Goal: Information Seeking & Learning: Learn about a topic

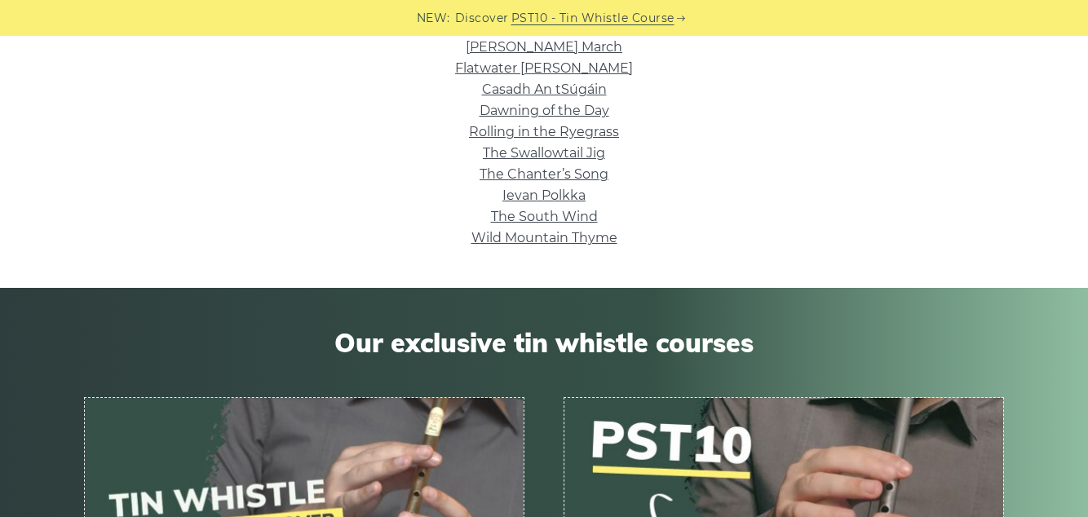
scroll to position [713, 0]
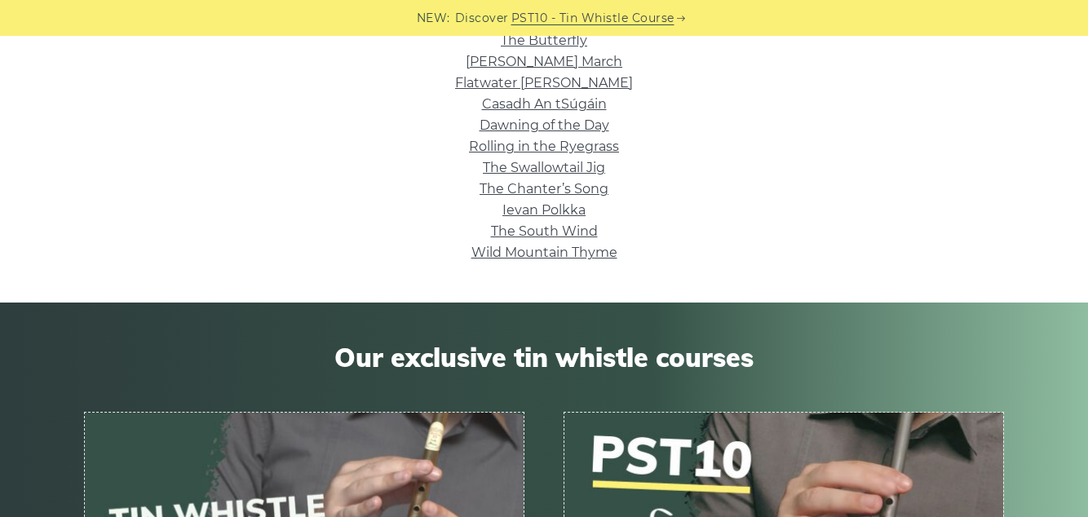
click at [556, 207] on link "Ievan Polkka" at bounding box center [543, 209] width 83 height 15
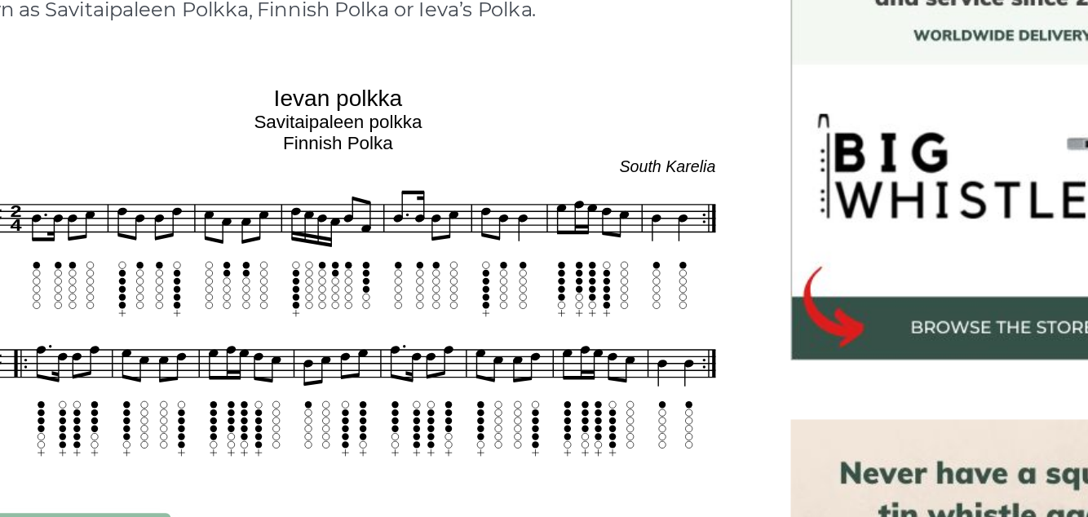
scroll to position [426, 0]
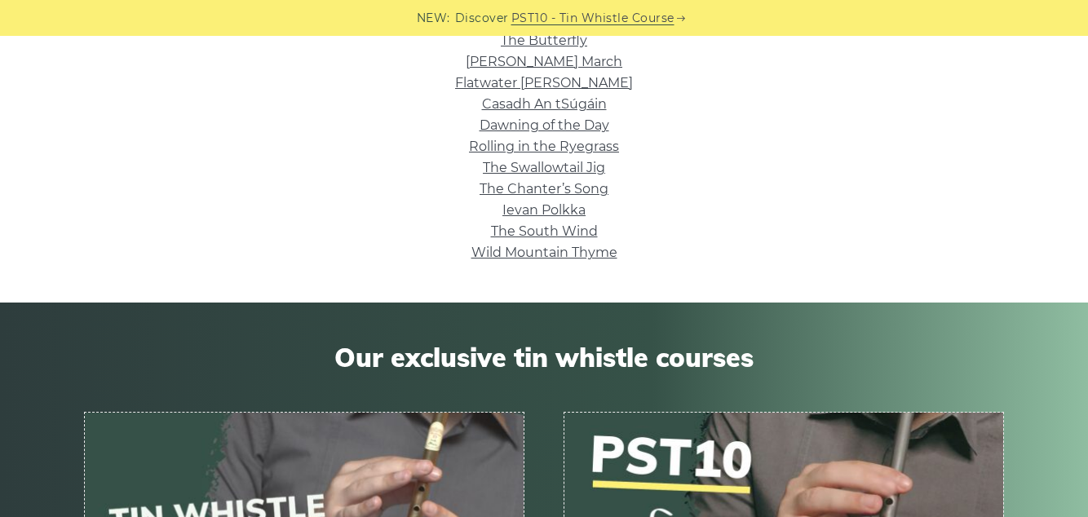
scroll to position [713, 0]
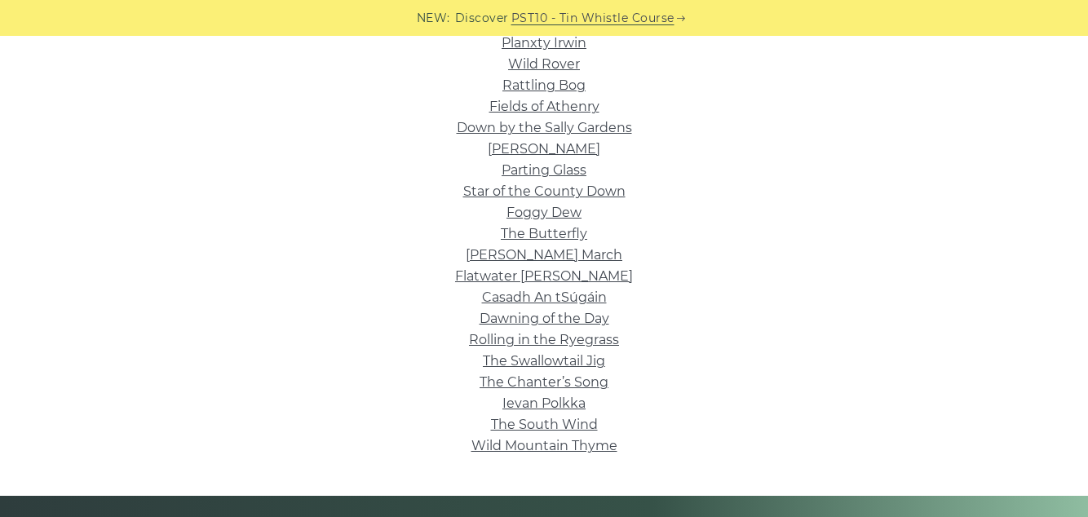
scroll to position [519, 0]
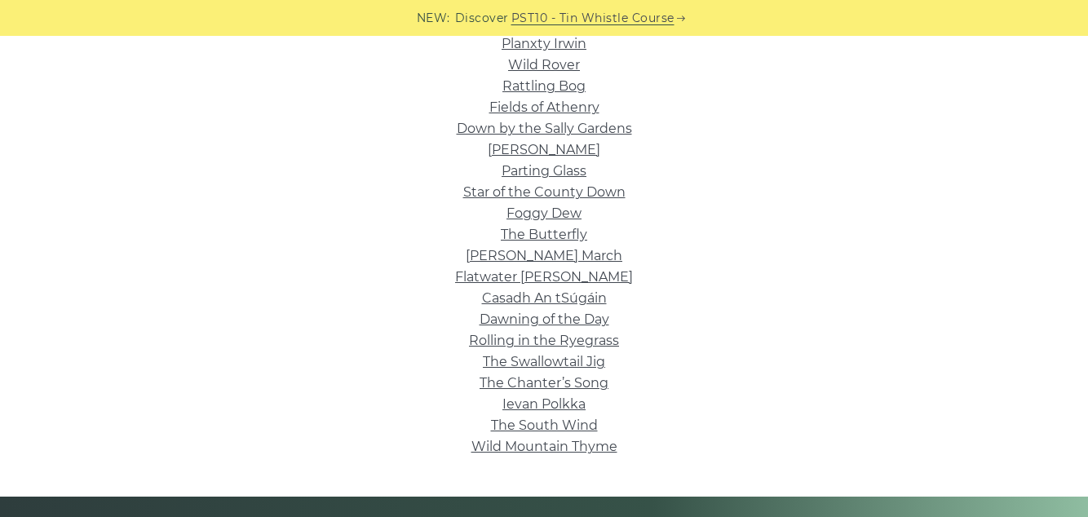
click at [567, 212] on link "Foggy Dew" at bounding box center [543, 212] width 75 height 15
click at [611, 193] on link "Star of the County Down" at bounding box center [544, 191] width 162 height 15
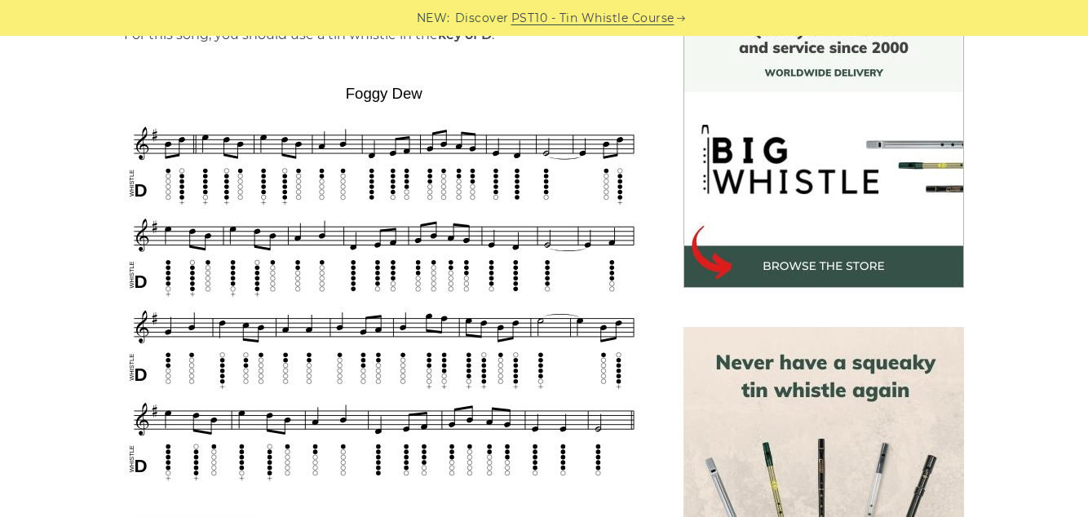
scroll to position [466, 0]
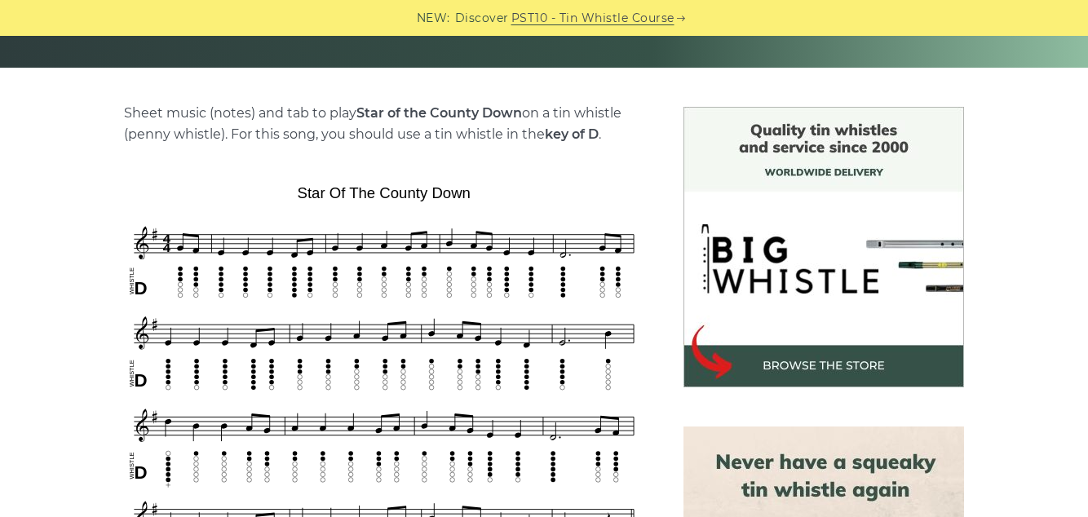
scroll to position [361, 0]
